Goal: Check status: Check status

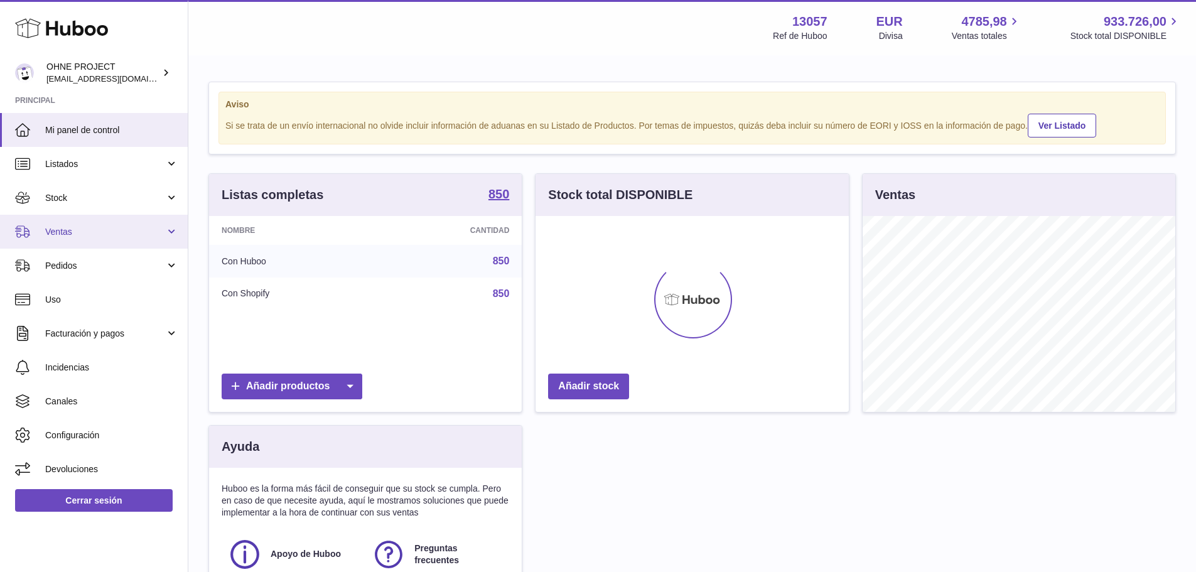
scroll to position [196, 313]
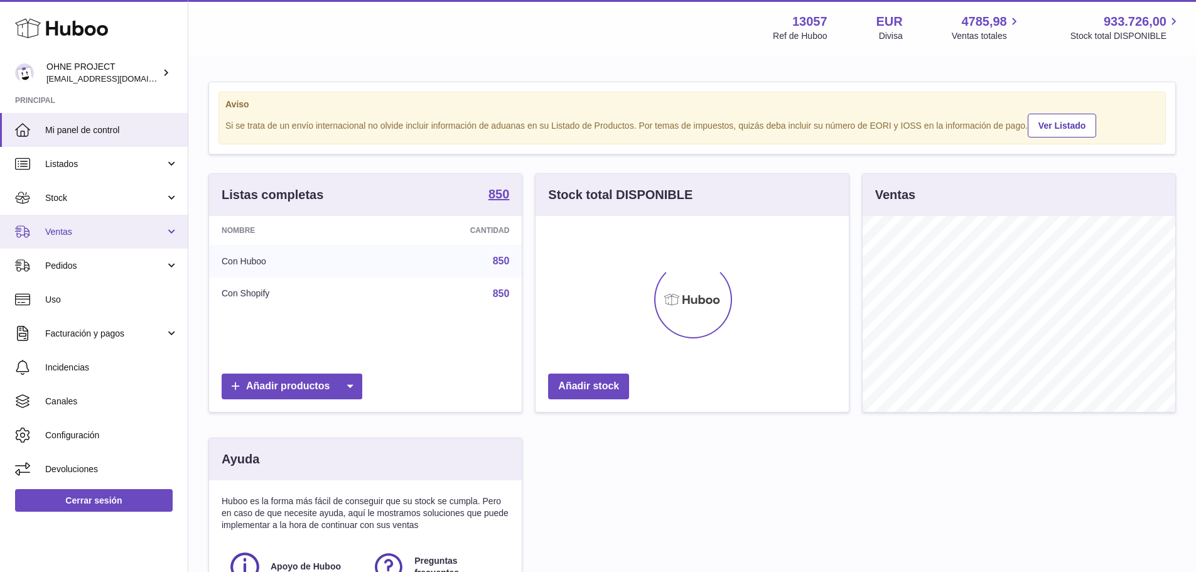
click at [80, 233] on span "Ventas" at bounding box center [105, 232] width 120 height 12
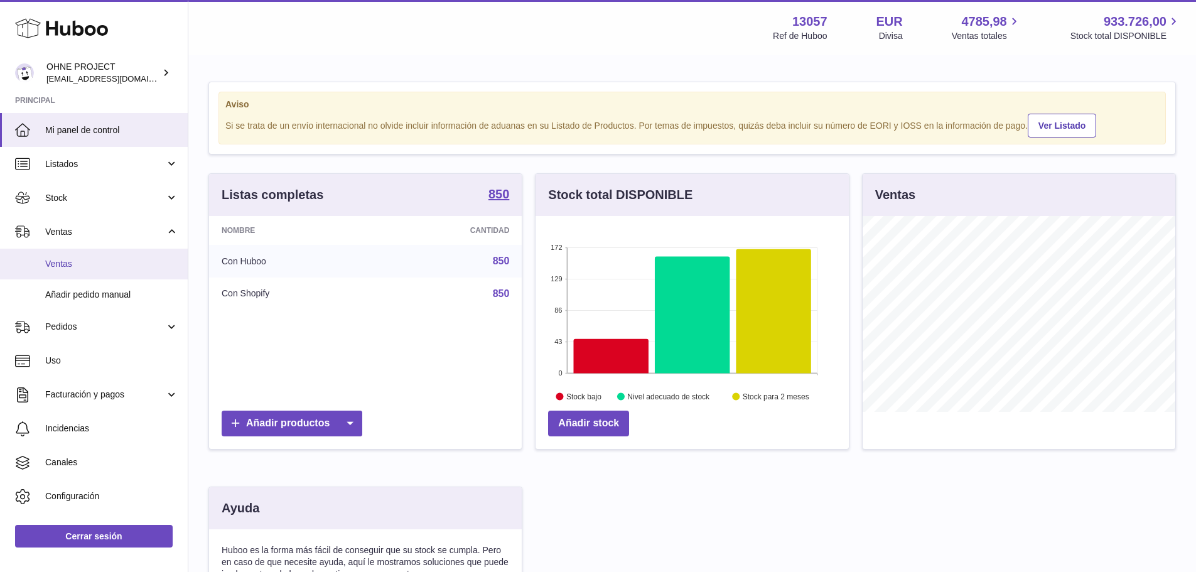
click at [78, 265] on span "Ventas" at bounding box center [111, 264] width 133 height 12
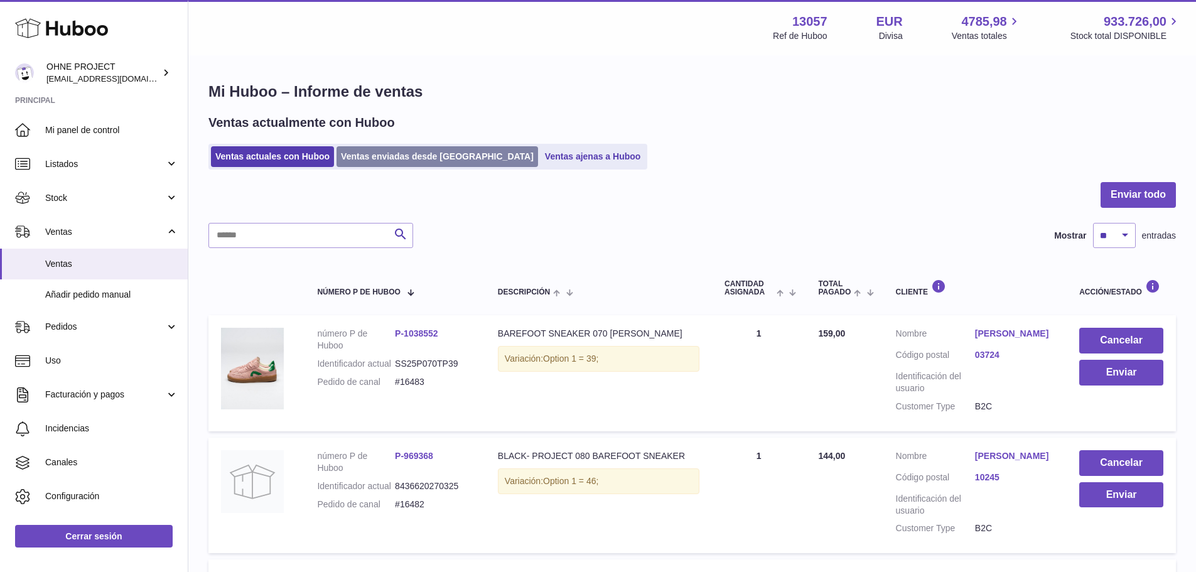
click at [379, 153] on link "Ventas enviadas desde [GEOGRAPHIC_DATA]" at bounding box center [436, 156] width 201 height 21
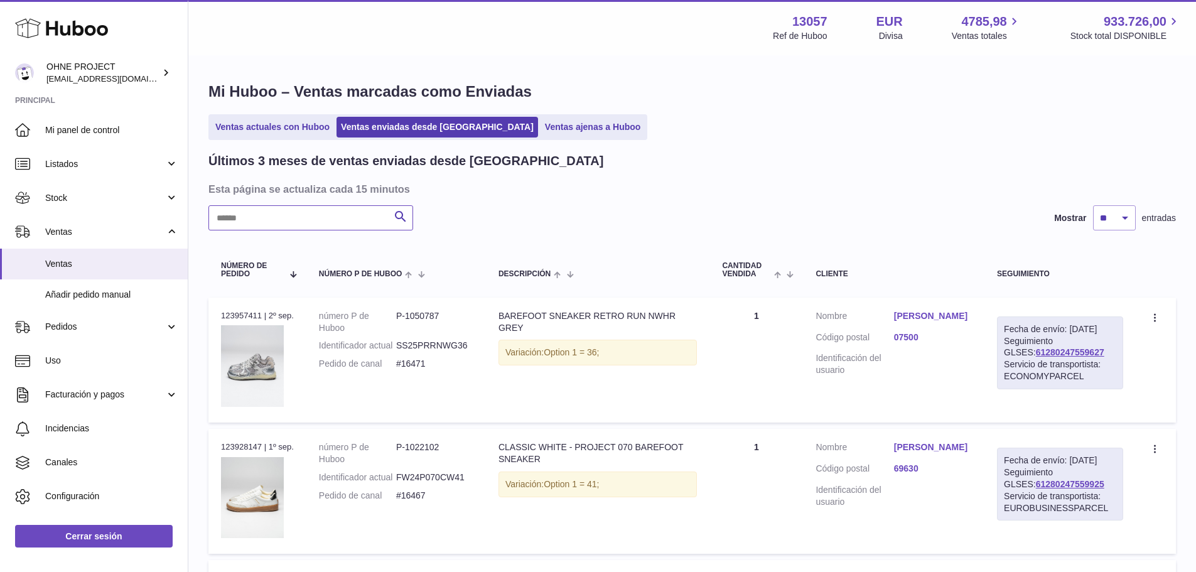
click at [304, 216] on input "text" at bounding box center [310, 217] width 205 height 25
paste input "********"
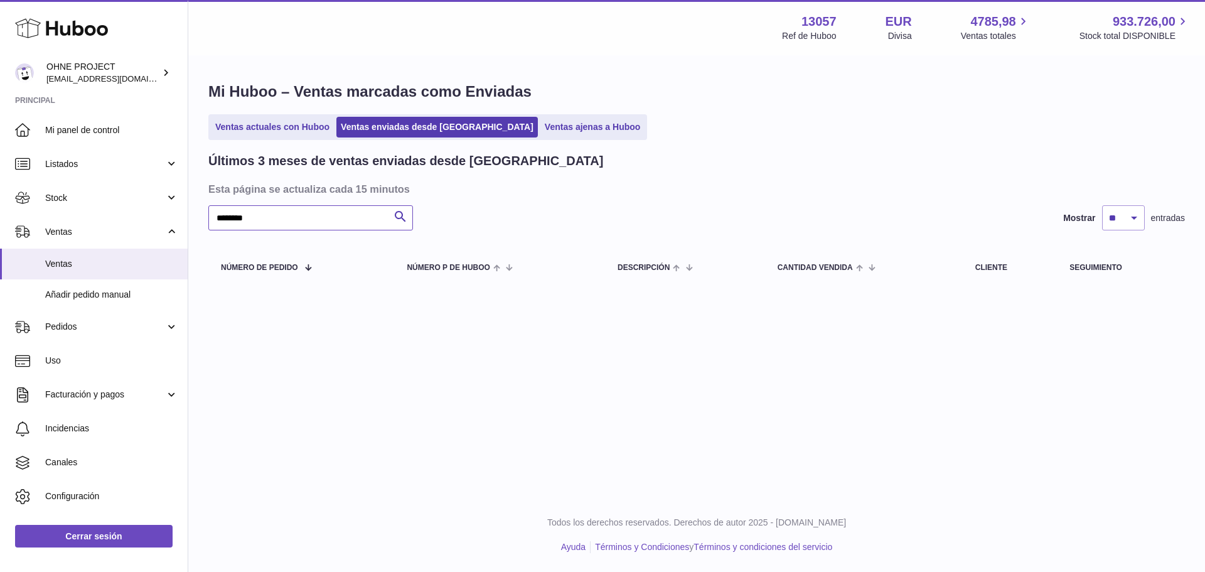
drag, startPoint x: 265, startPoint y: 212, endPoint x: 255, endPoint y: 228, distance: 19.2
click at [180, 212] on div "Huboo OHNE PROJECT internalAdmin-13057@internal.huboo.com Principal Mi panel de…" at bounding box center [602, 286] width 1205 height 572
paste input "text"
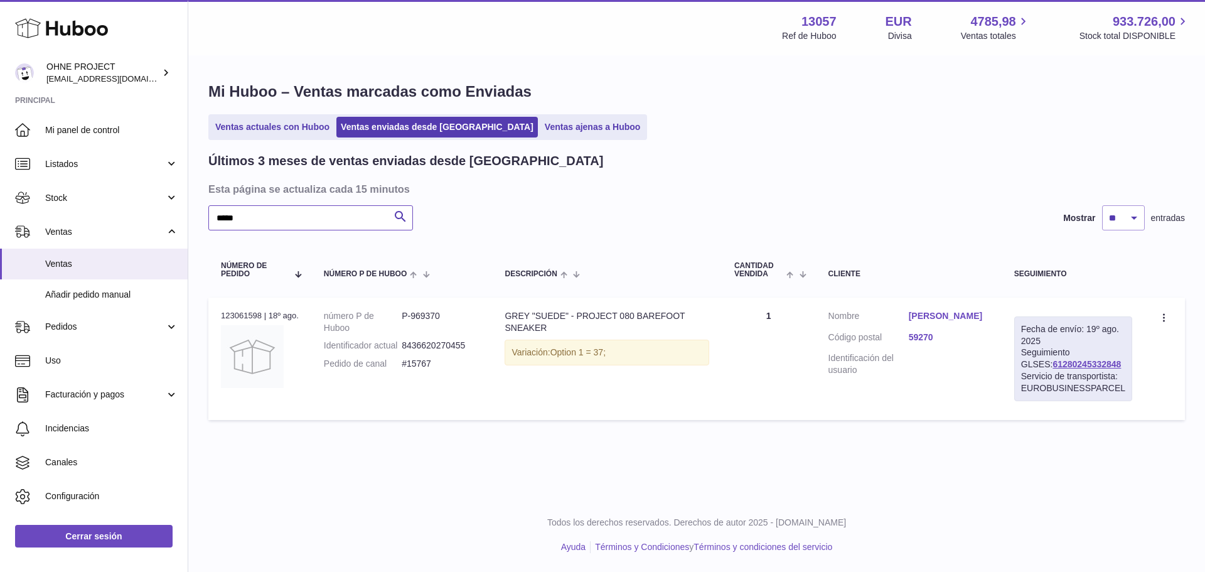
type input "*****"
drag, startPoint x: 1110, startPoint y: 367, endPoint x: 1031, endPoint y: 367, distance: 79.7
click at [1031, 367] on div "Fecha de envío: 19º ago. 2025 Seguimiento GLSES: 61280245332848 Servicio de tra…" at bounding box center [1073, 358] width 118 height 85
copy link "61280245332848"
